Goal: Transaction & Acquisition: Purchase product/service

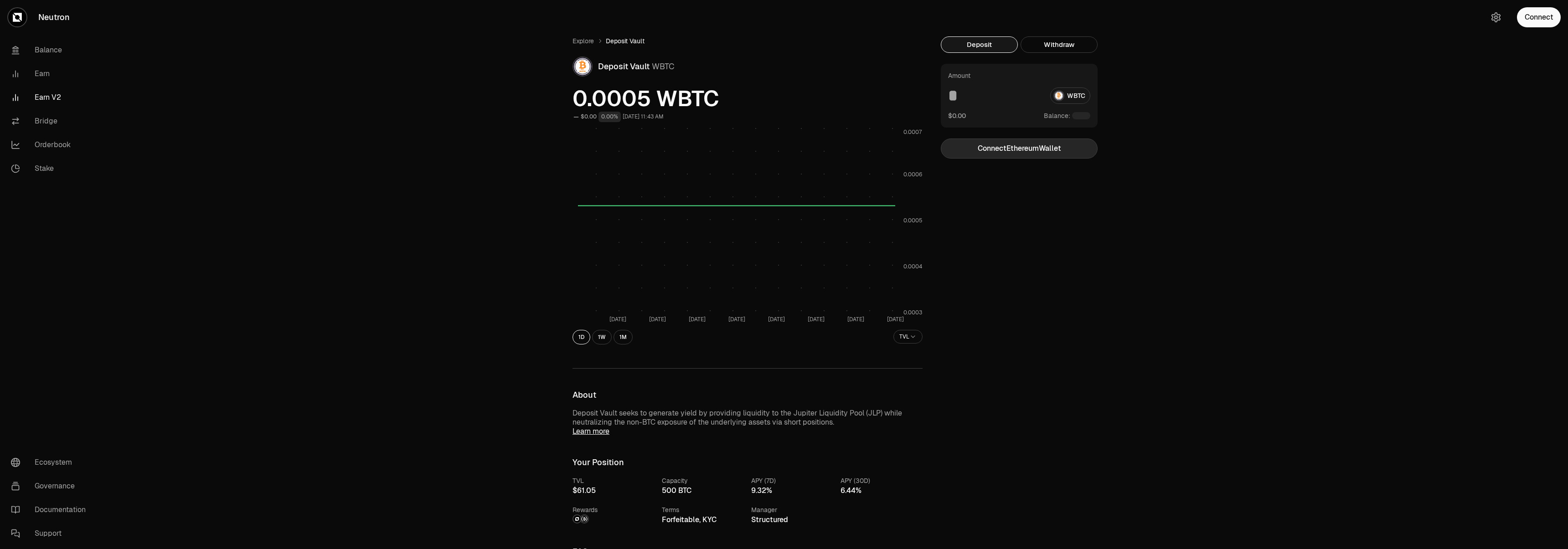
click at [1067, 154] on button "Connect Ethereum Wallet" at bounding box center [1019, 148] width 157 height 20
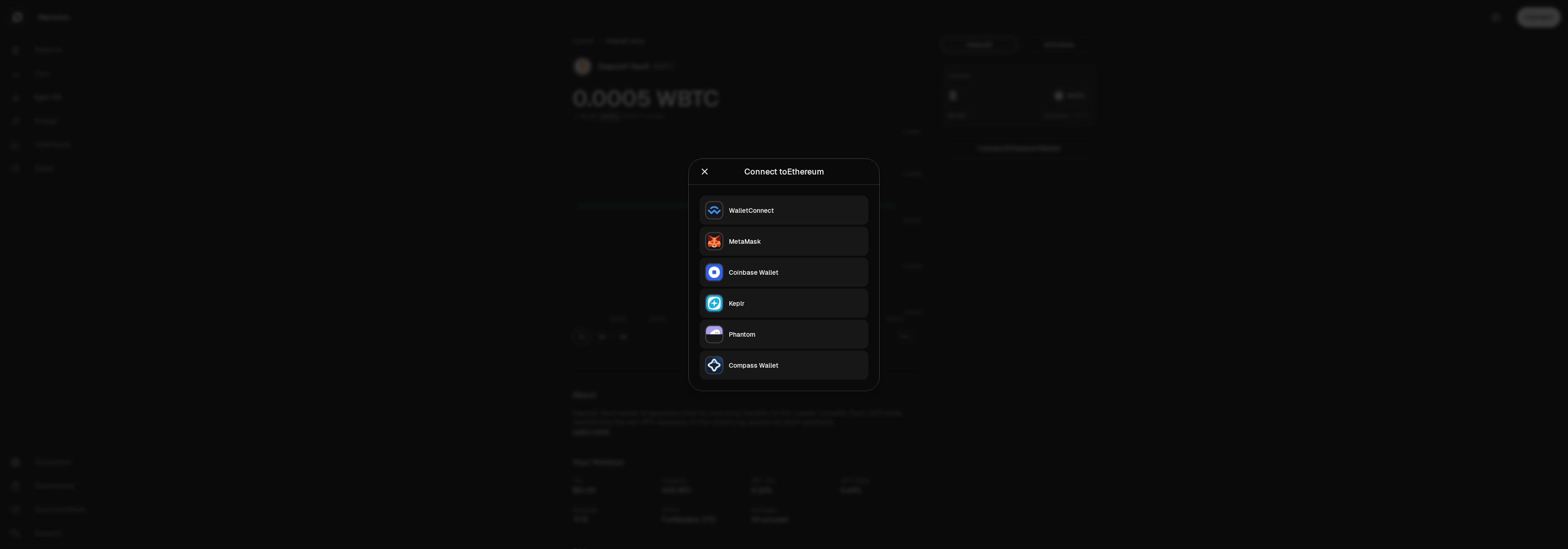
click at [766, 229] on button "MetaMask" at bounding box center [784, 241] width 169 height 29
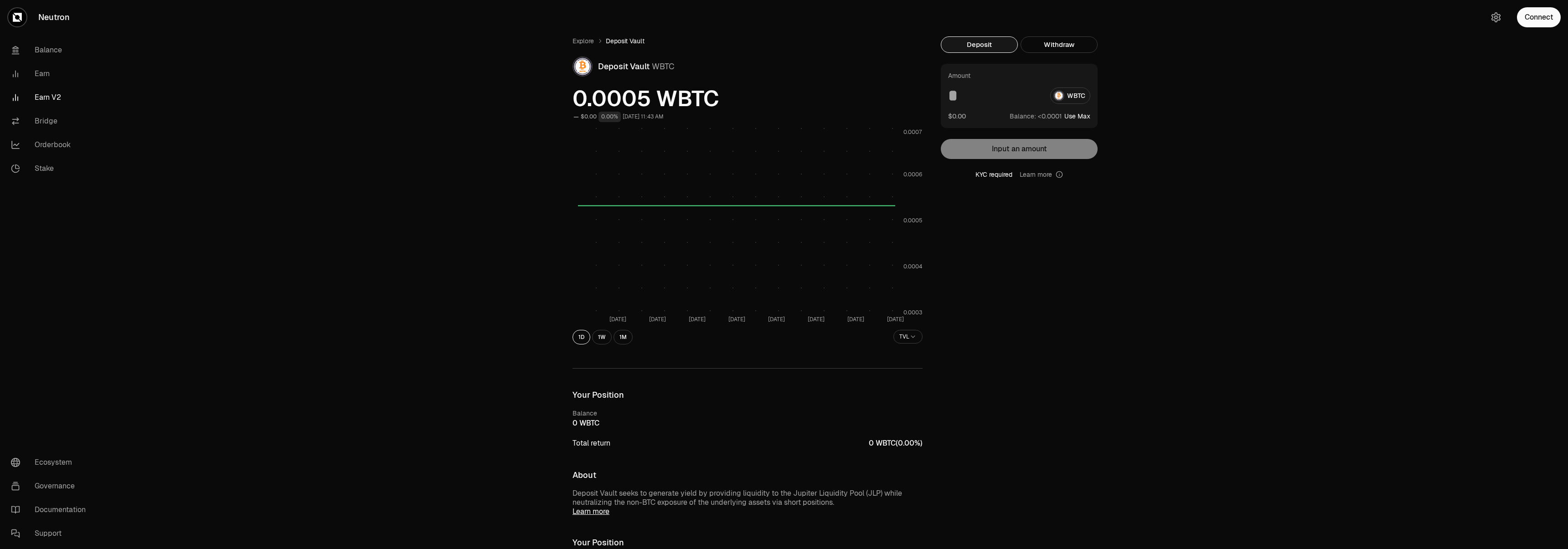
click at [1051, 173] on link "Learn more" at bounding box center [1041, 175] width 43 height 9
click at [1027, 92] on input at bounding box center [995, 96] width 95 height 17
click at [1065, 35] on div "Explore Deposit Vault Deposit Vault WBTC 0.0005 WBTC $0.00 0.00% [DATE] 11:43 A…" at bounding box center [835, 458] width 1466 height 916
click at [1081, 118] on button "Use Max" at bounding box center [1077, 116] width 26 height 9
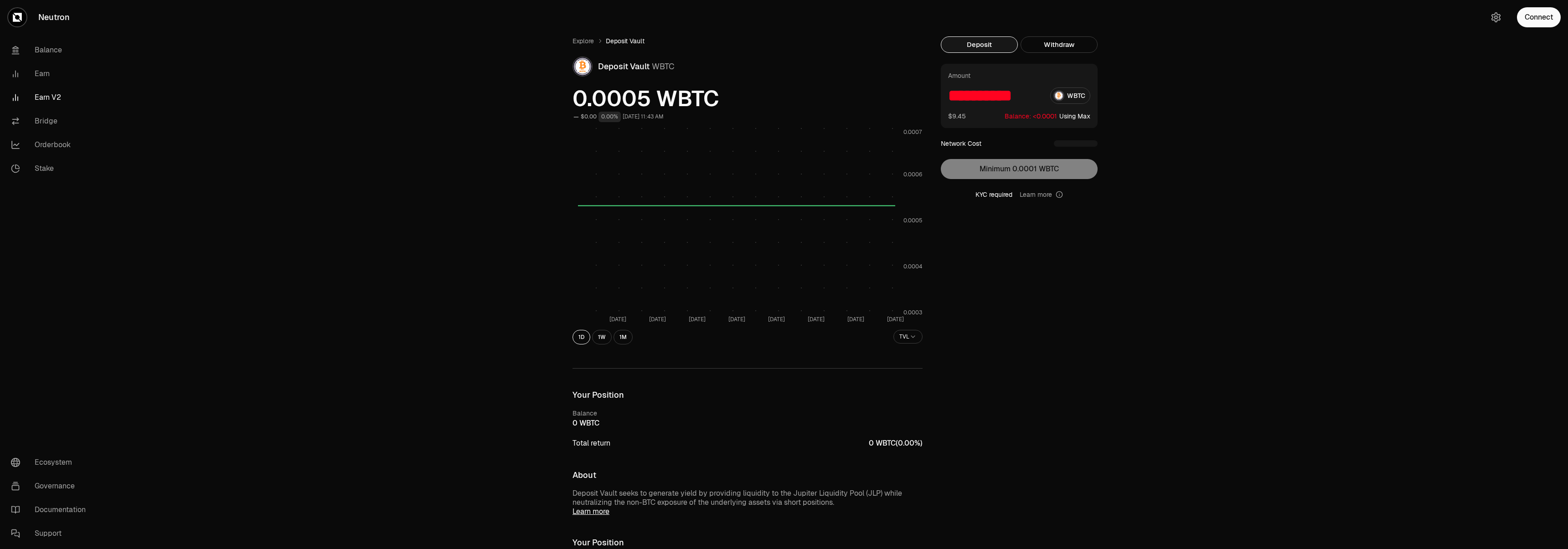
drag, startPoint x: 1255, startPoint y: 95, endPoint x: 1565, endPoint y: 2, distance: 323.6
click at [1256, 94] on div "Explore Deposit Vault Deposit Vault WBTC 0.0005 WBTC $0.00 0.00% [DATE] 11:43 A…" at bounding box center [835, 458] width 1466 height 916
click at [1527, 13] on button "Connect" at bounding box center [1539, 17] width 44 height 20
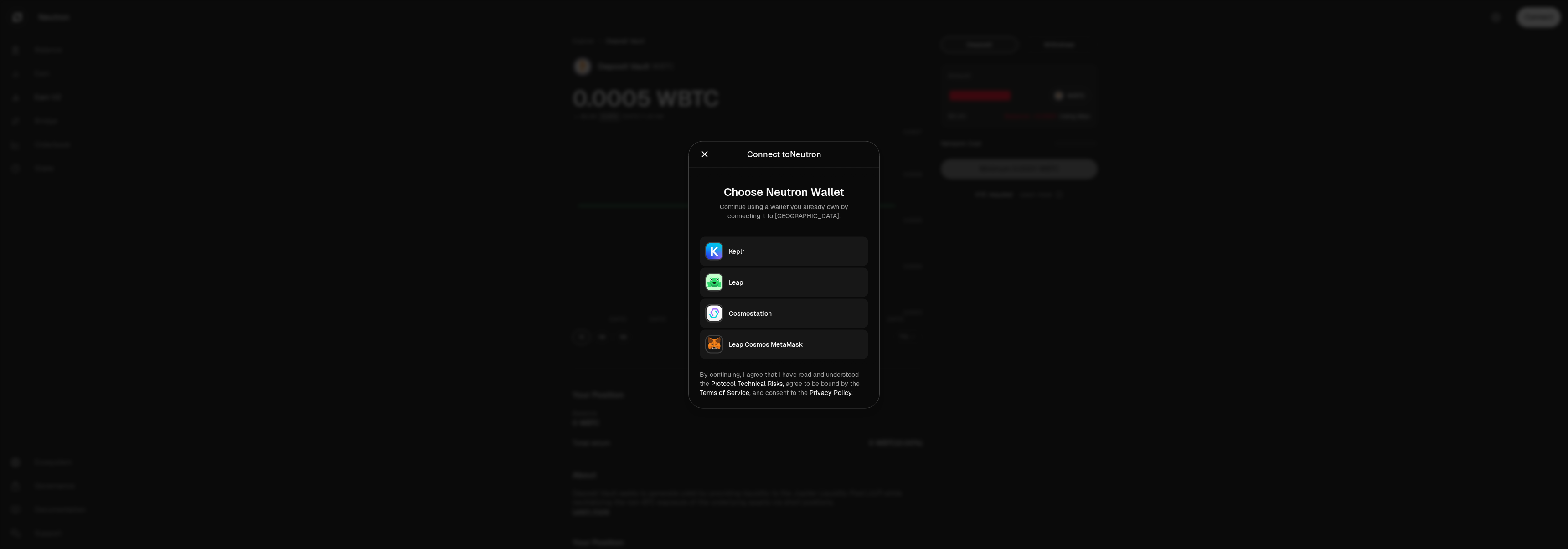
click at [1444, 86] on div at bounding box center [784, 274] width 1568 height 549
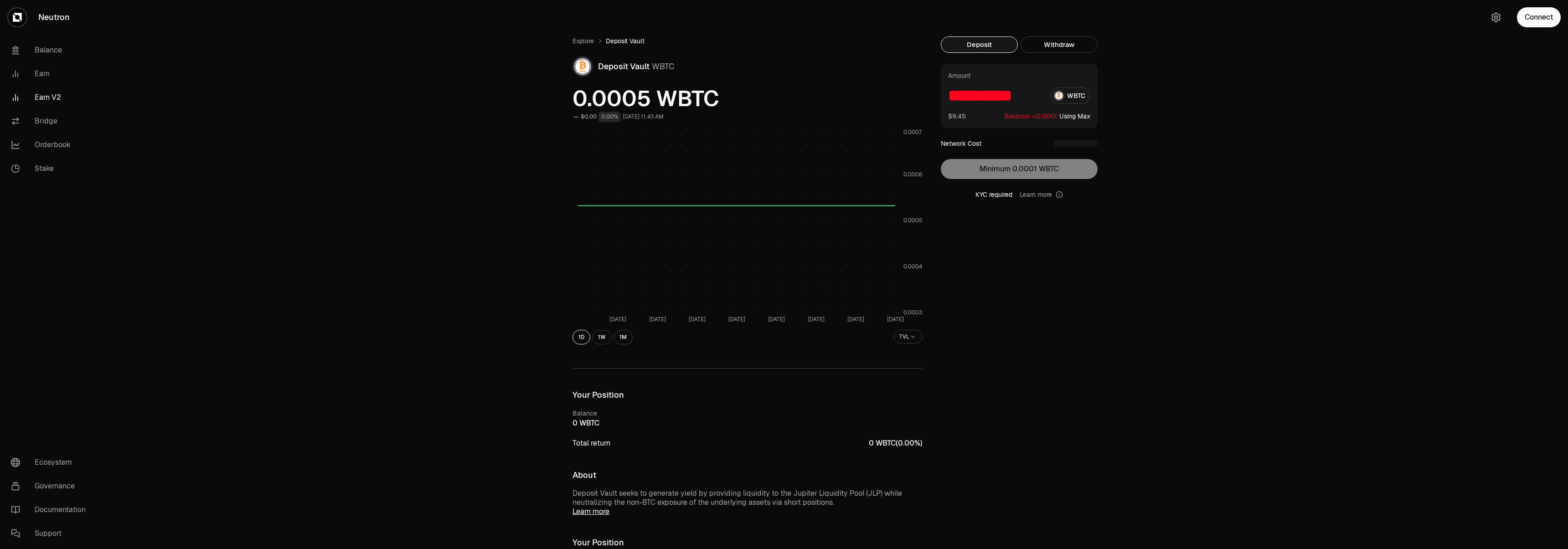
click at [1051, 167] on div "**********" at bounding box center [1019, 132] width 157 height 136
click at [1502, 17] on button "button" at bounding box center [1496, 17] width 17 height 17
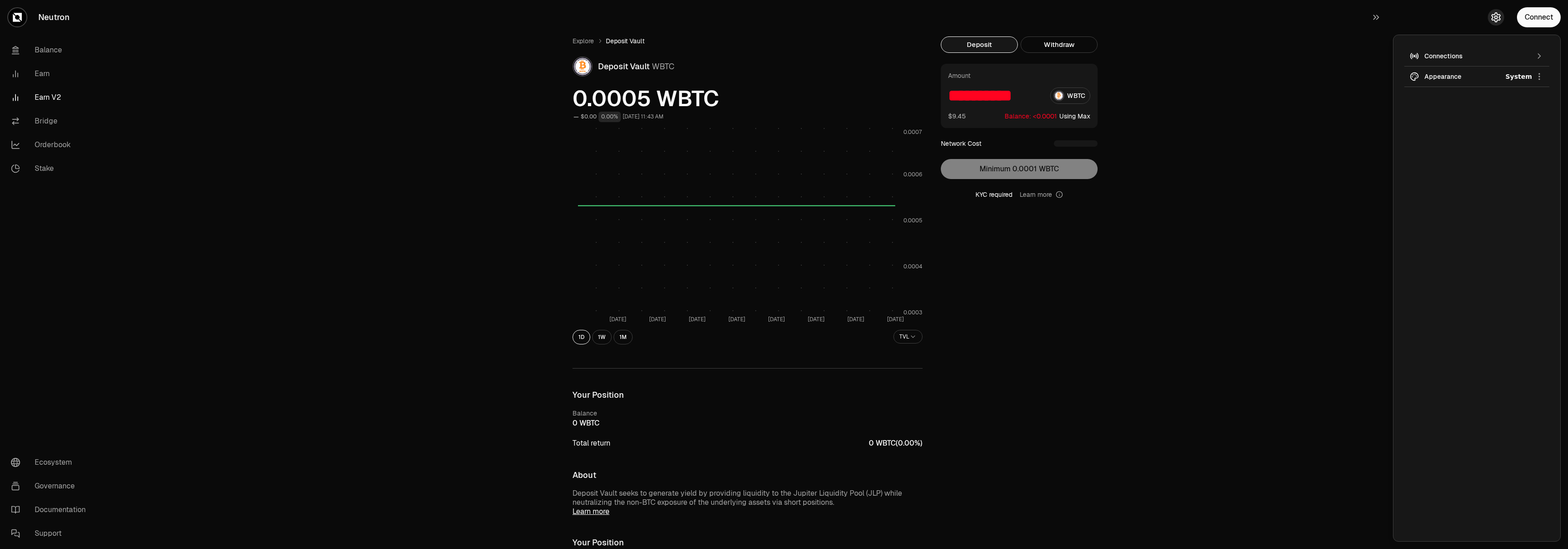
click at [1502, 17] on button "button" at bounding box center [1496, 17] width 17 height 17
click at [1546, 16] on button "Connect" at bounding box center [1539, 17] width 44 height 20
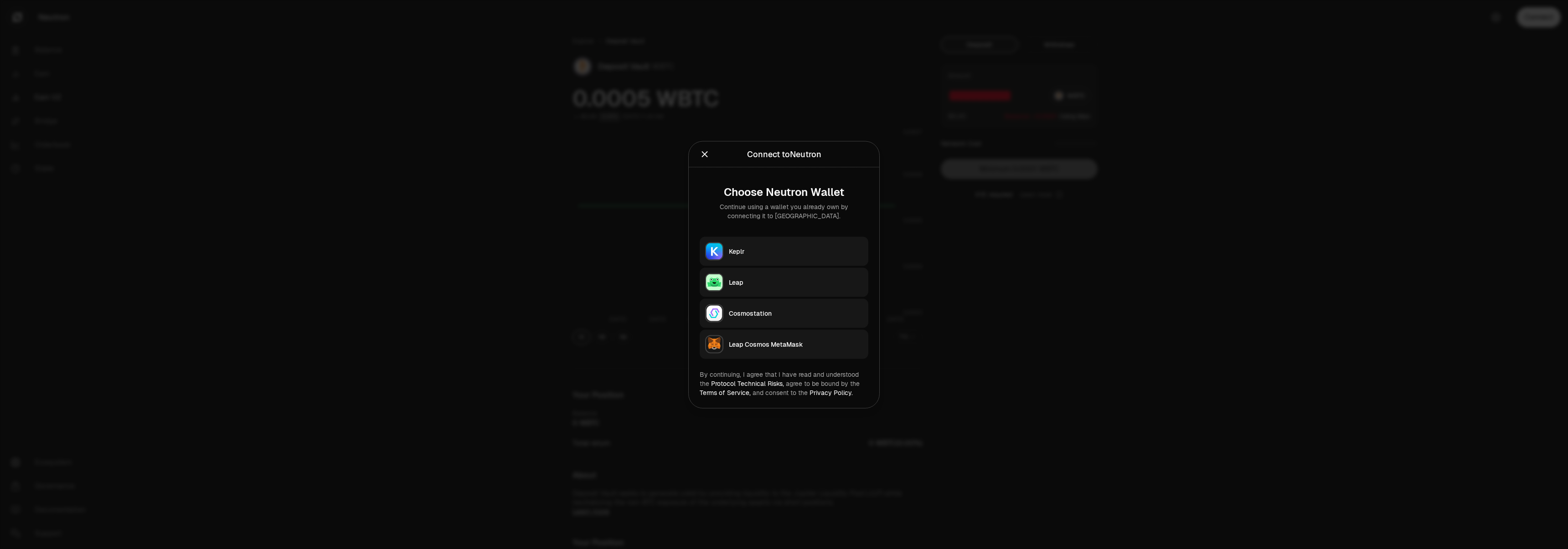
click at [754, 235] on div "Choose Neutron Wallet Continue using a wallet you already own by connecting it …" at bounding box center [784, 269] width 191 height 202
click at [749, 243] on button "Keplr" at bounding box center [784, 251] width 169 height 29
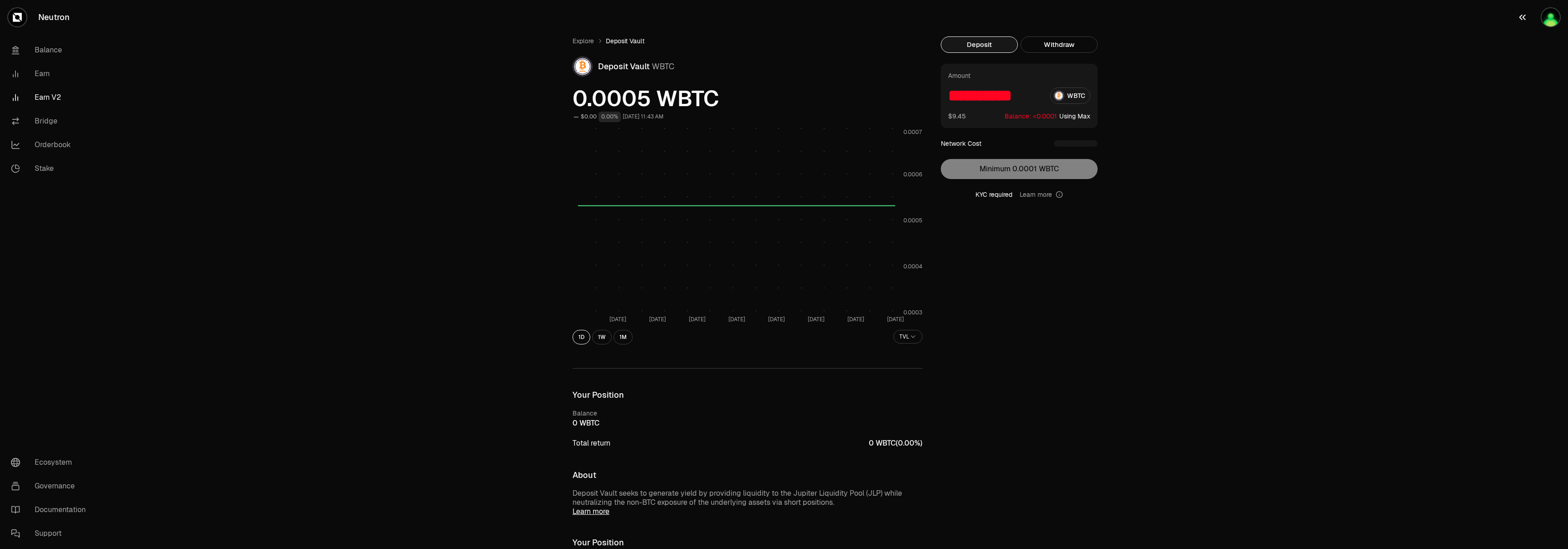
click at [1545, 15] on img "button" at bounding box center [1551, 17] width 18 height 18
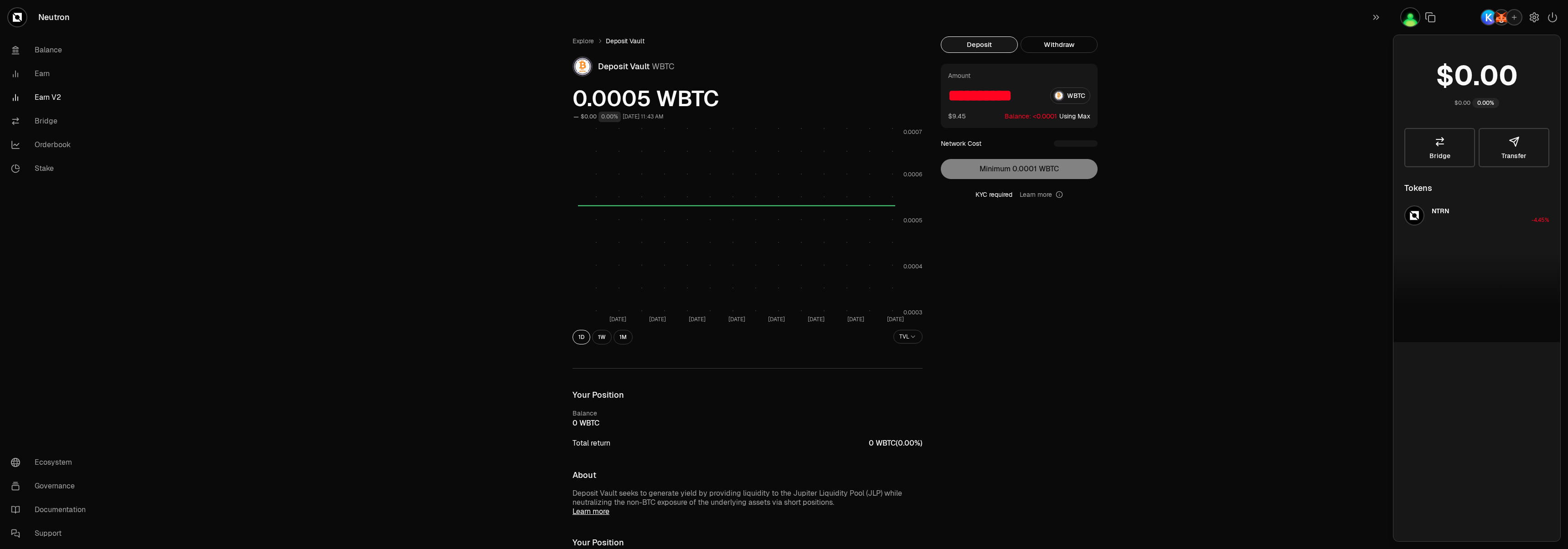
click at [1502, 20] on img "button" at bounding box center [1502, 17] width 15 height 15
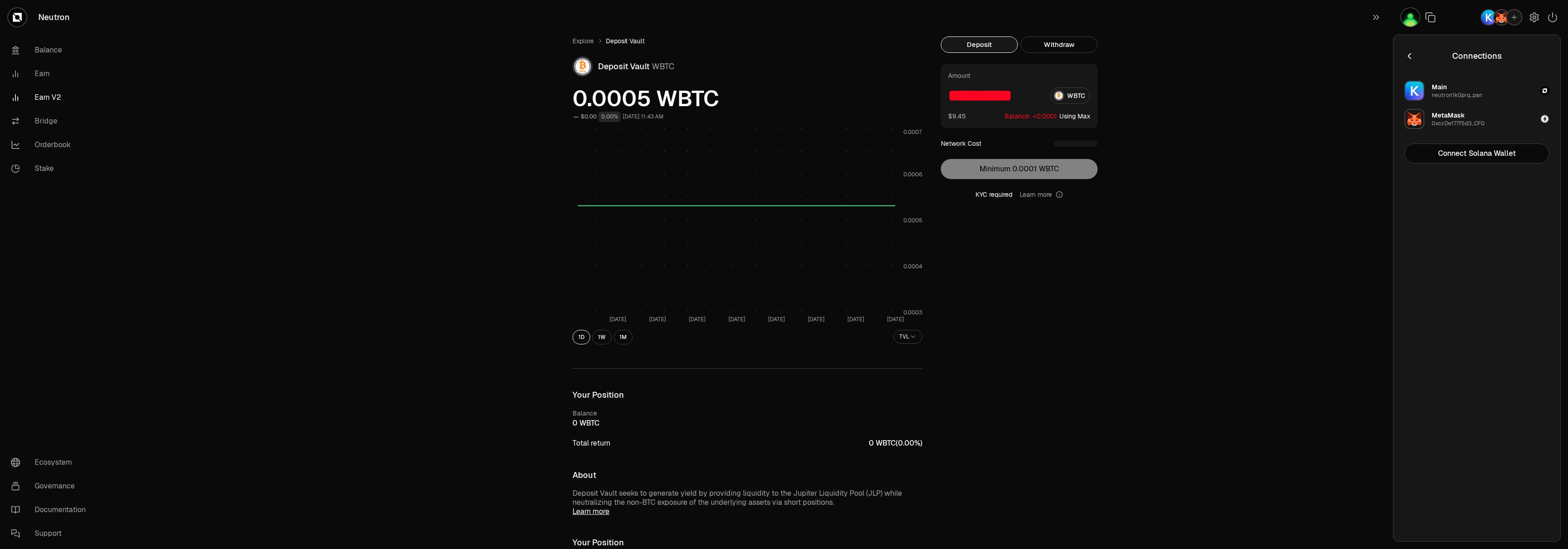
click at [1476, 118] on div "MetaMask 0xccDef77f5d3...CF0" at bounding box center [1458, 119] width 53 height 17
click at [1475, 146] on button "Disconnect" at bounding box center [1477, 154] width 145 height 20
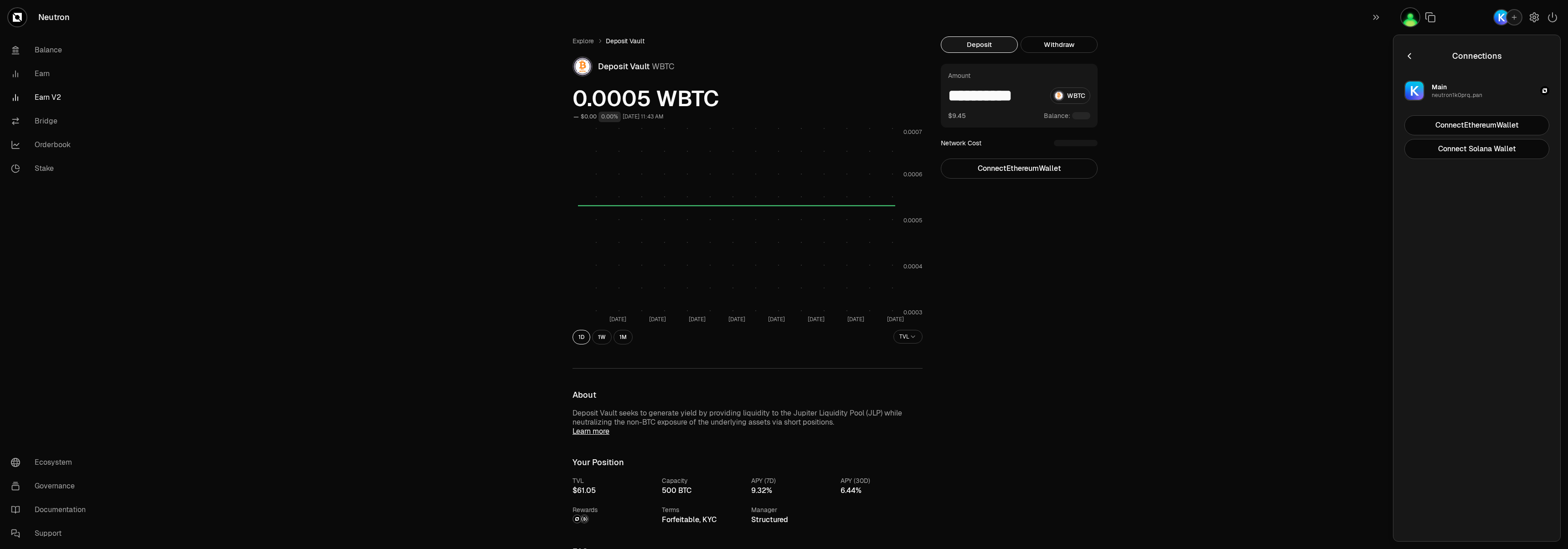
click at [1259, 43] on div "**********" at bounding box center [835, 417] width 1466 height 835
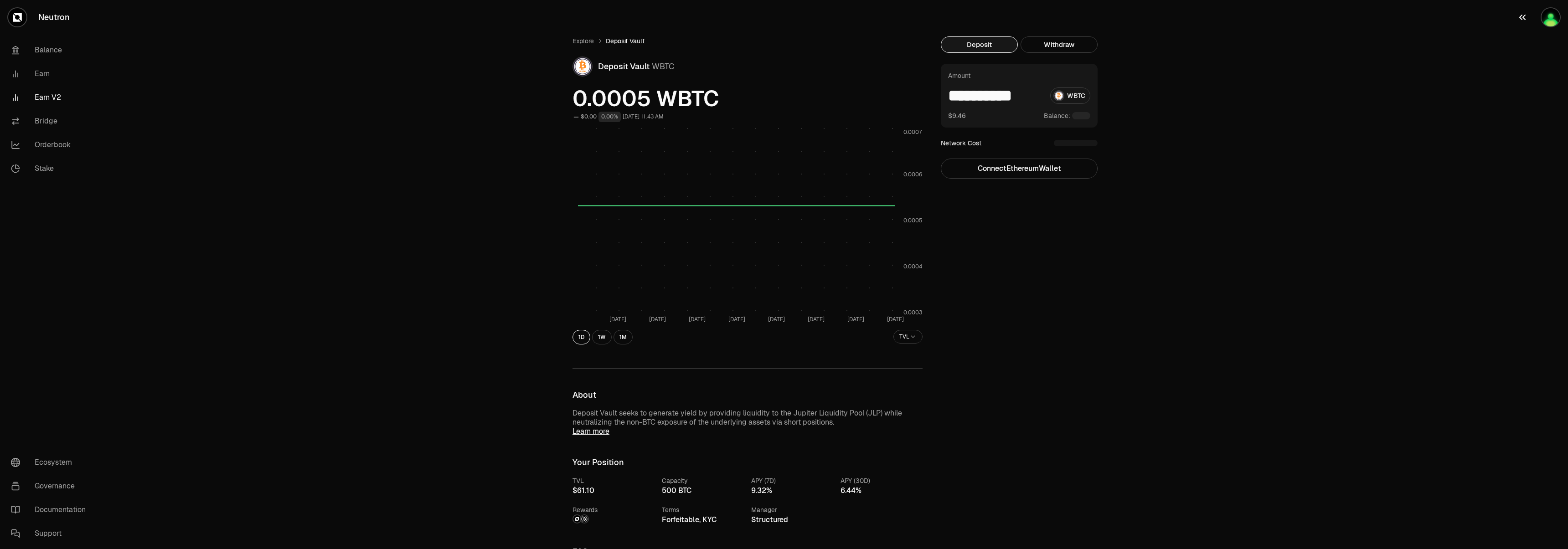
click at [1553, 18] on img "button" at bounding box center [1551, 17] width 18 height 18
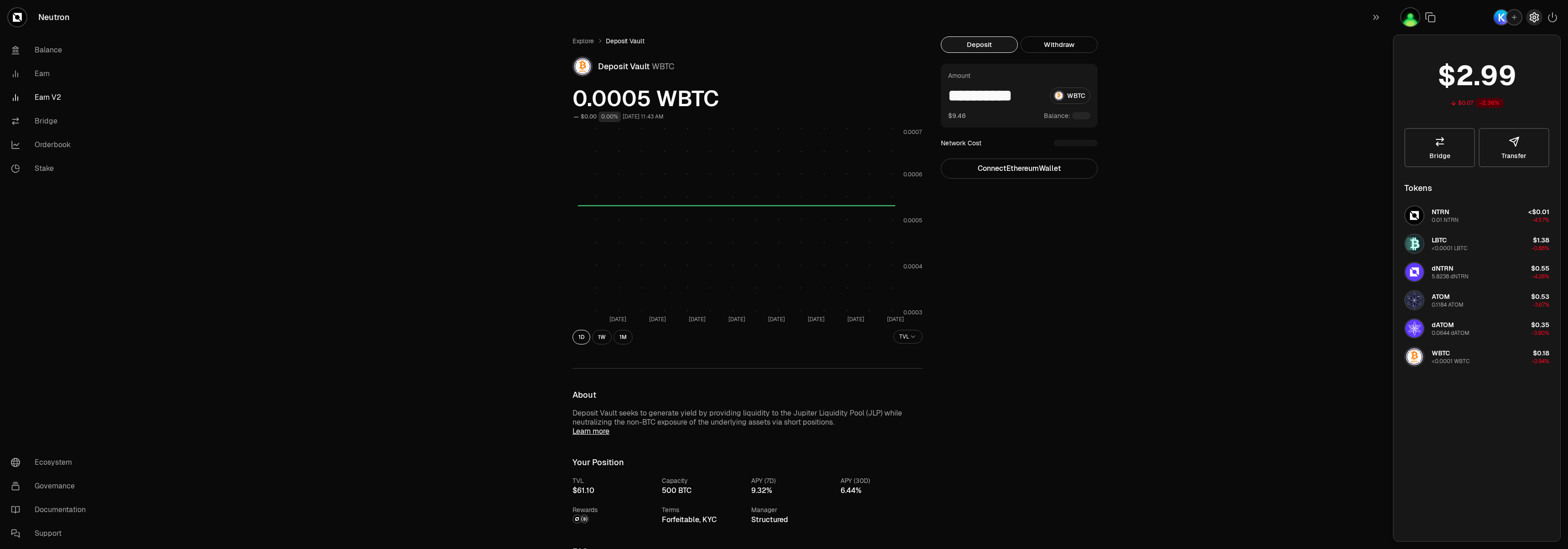
click at [1531, 18] on icon "button" at bounding box center [1535, 17] width 8 height 9
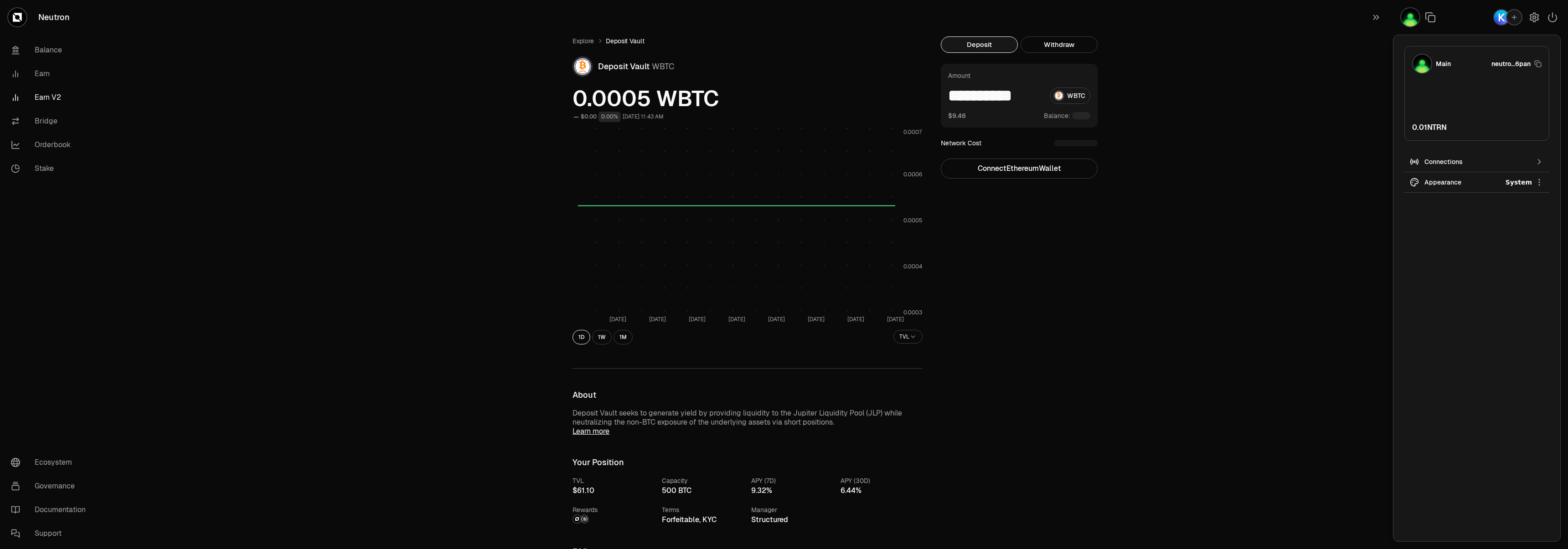
click at [1519, 19] on div "button" at bounding box center [1514, 17] width 17 height 17
click at [1497, 127] on button "Connect Ethereum Wallet" at bounding box center [1477, 125] width 145 height 20
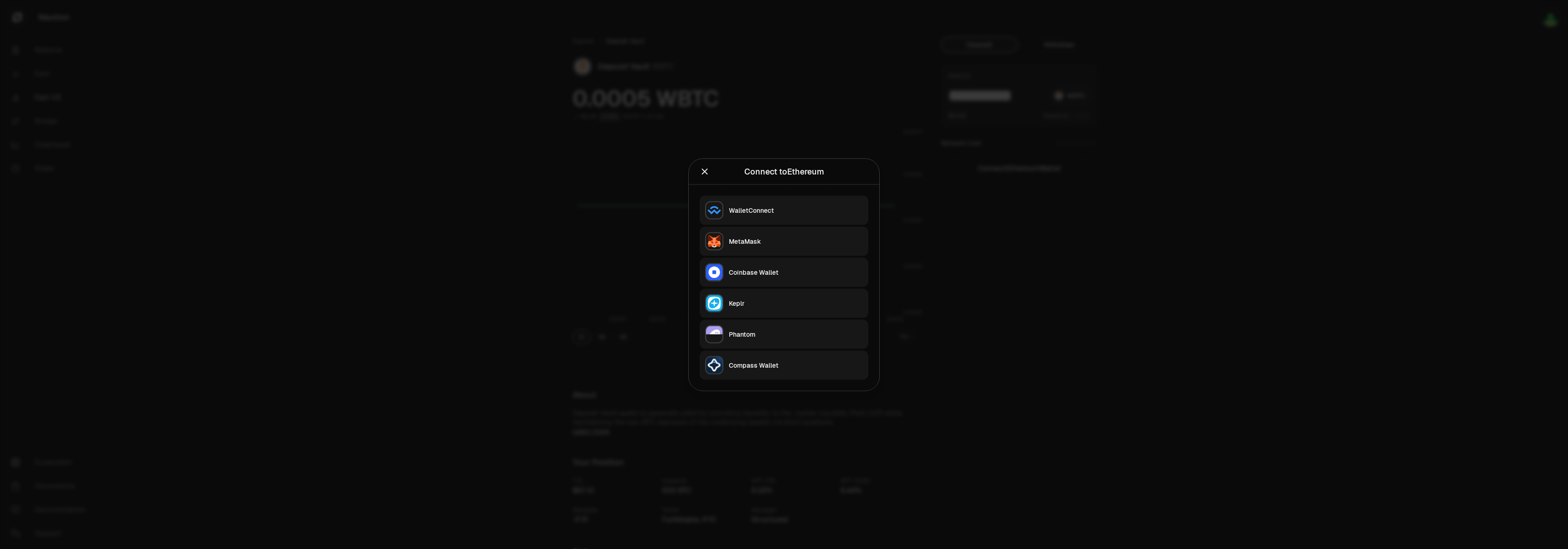
click at [756, 240] on div "MetaMask" at bounding box center [796, 241] width 134 height 9
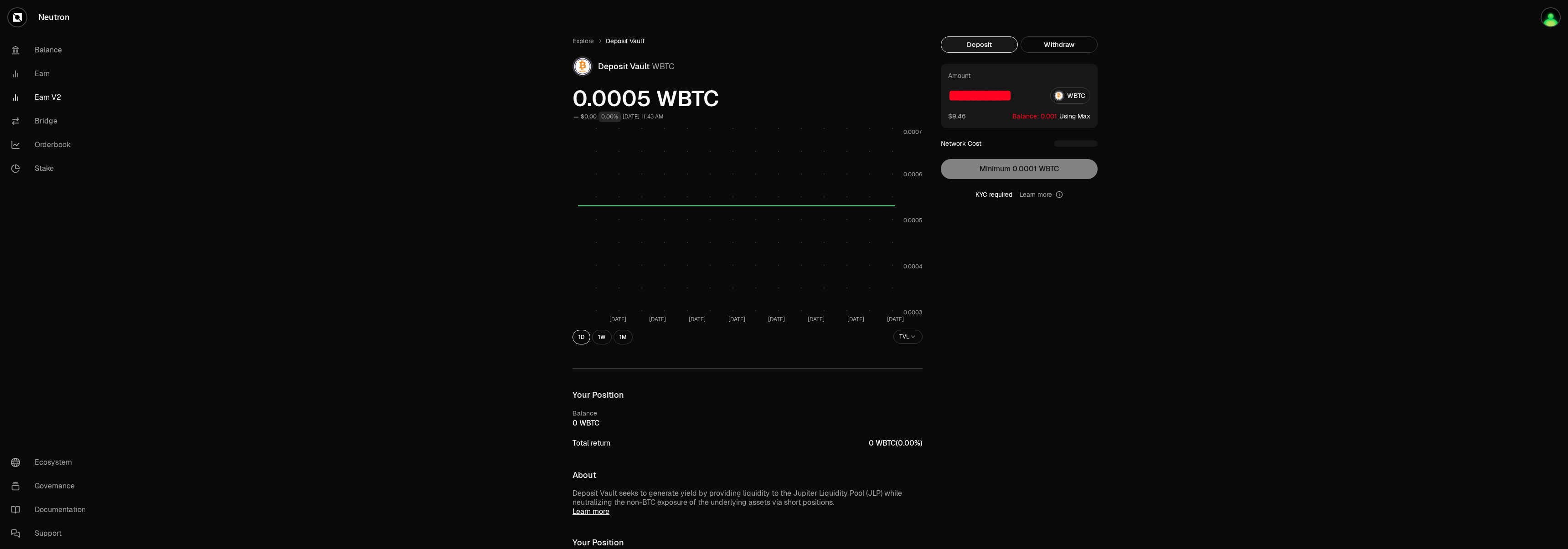
click at [1071, 175] on div "**********" at bounding box center [1019, 132] width 157 height 136
click at [1075, 118] on button "Using Max" at bounding box center [1075, 116] width 31 height 9
click at [998, 90] on input "**********" at bounding box center [995, 96] width 95 height 17
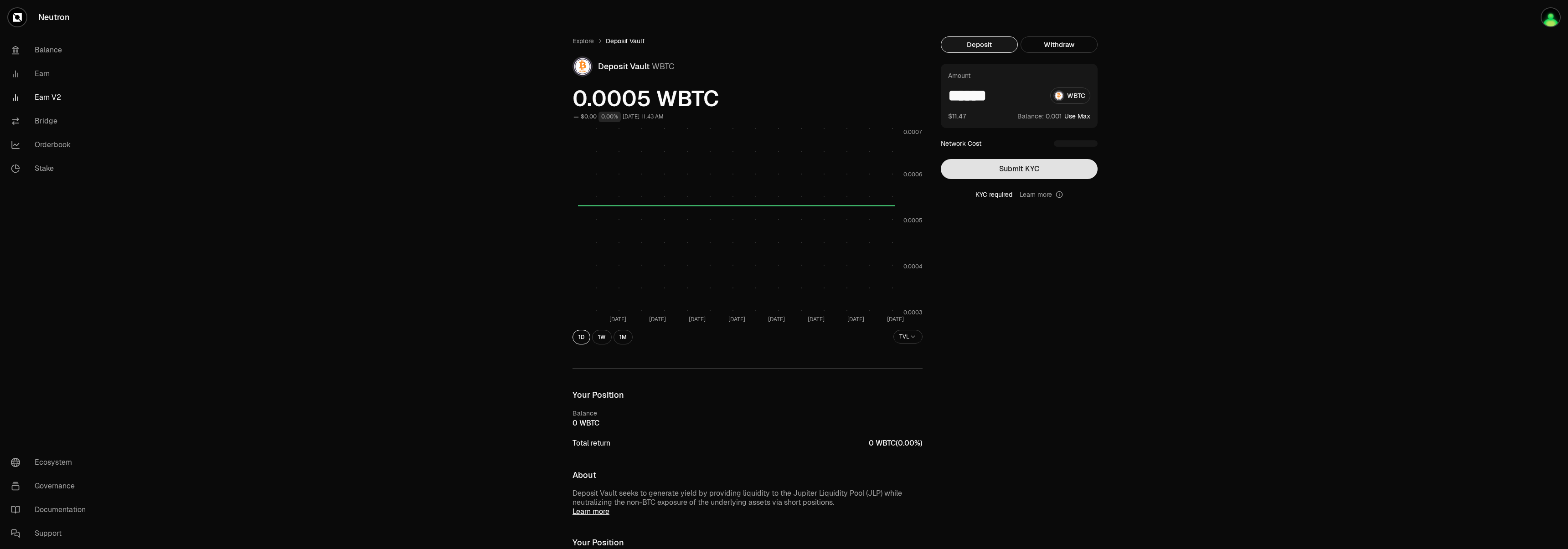
type input "******"
click at [989, 163] on button "Submit KYC" at bounding box center [1019, 169] width 157 height 20
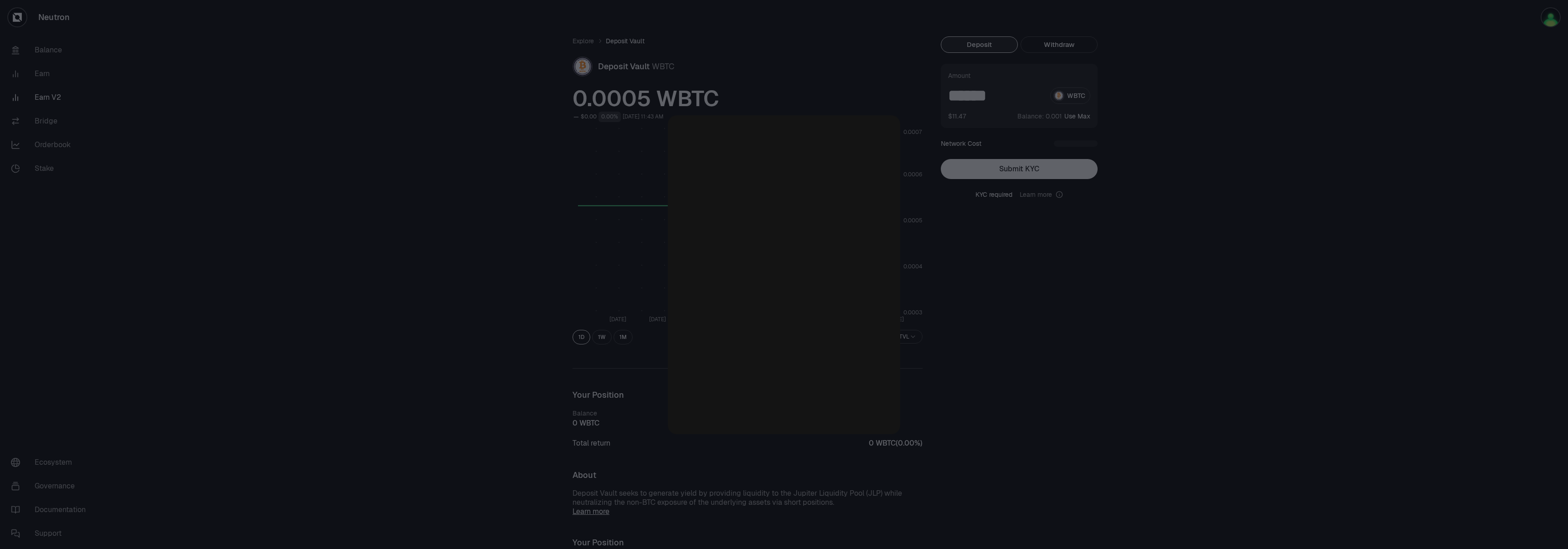
scroll to position [1, 0]
click at [1371, 124] on div at bounding box center [784, 274] width 1568 height 549
